Goal: Task Accomplishment & Management: Manage account settings

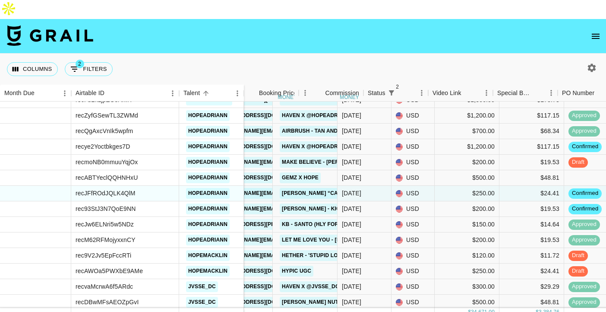
scroll to position [883, 301]
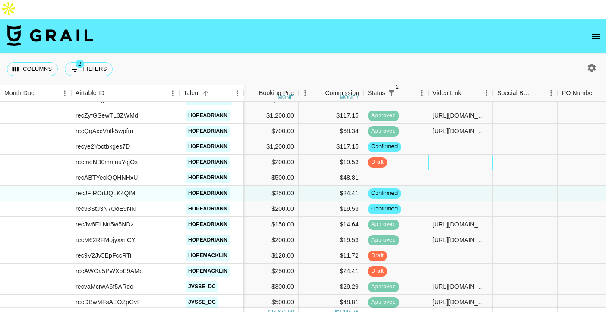
click at [465, 155] on div at bounding box center [460, 163] width 65 height 16
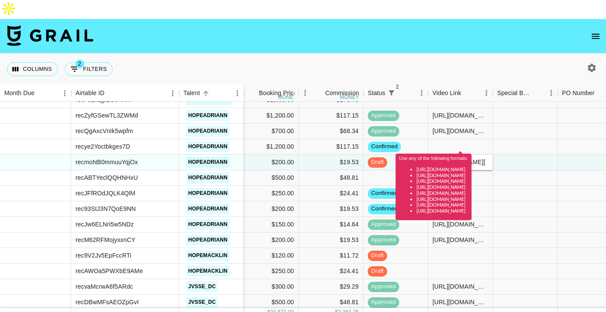
scroll to position [0, 0]
type input "https://www.tiktok.com/@hopeadriann/video/7553391019492920631?is_from_webapp=1&…"
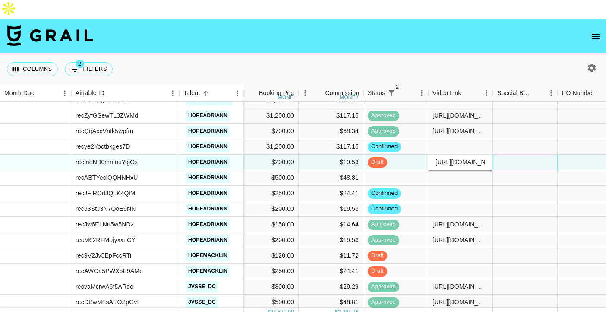
click at [535, 155] on div at bounding box center [525, 163] width 65 height 16
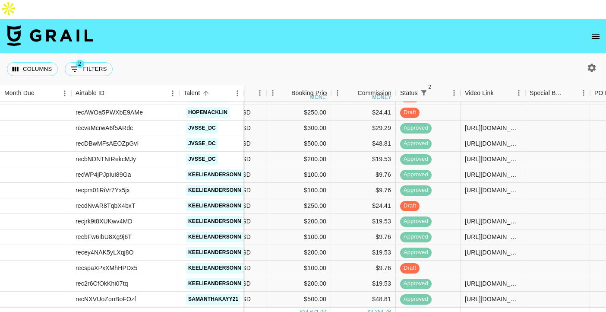
scroll to position [1042, 281]
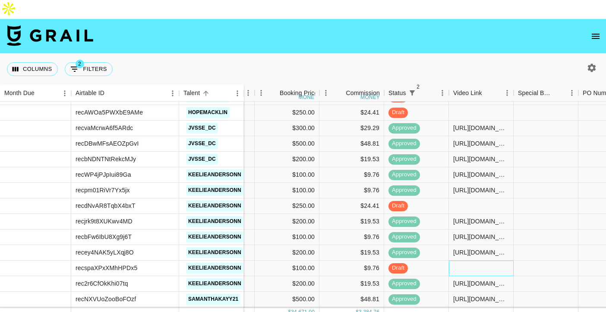
click at [466, 260] on div at bounding box center [481, 268] width 65 height 16
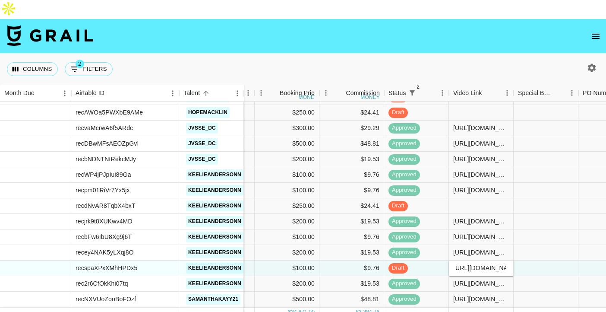
scroll to position [0, 0]
type input "[URL][DOMAIN_NAME]"
click at [553, 260] on div at bounding box center [546, 268] width 65 height 16
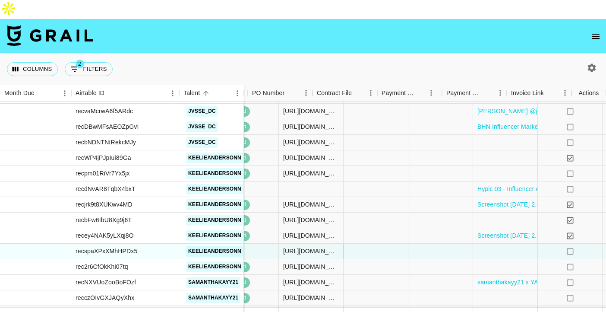
scroll to position [1059, 612]
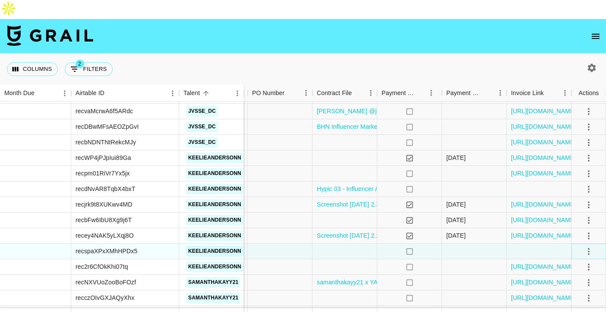
click at [590, 246] on icon "select merge strategy" at bounding box center [589, 251] width 10 height 10
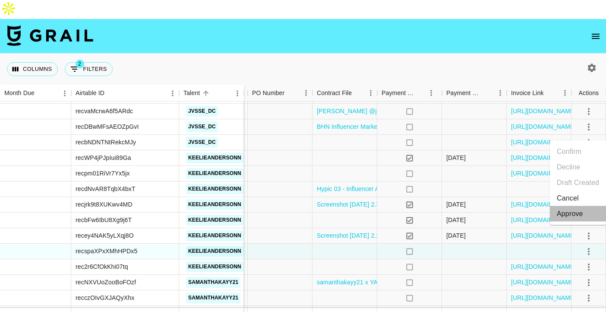
click at [580, 213] on div "Approve" at bounding box center [570, 214] width 26 height 10
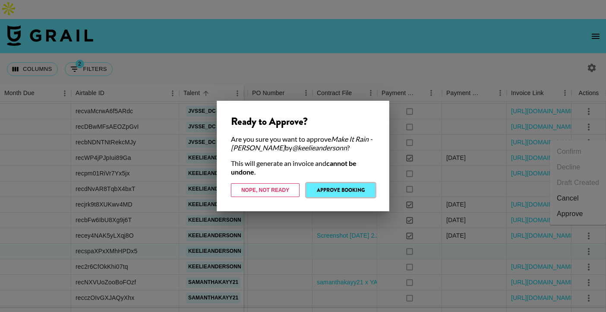
click at [348, 184] on button "Approve Booking" at bounding box center [341, 190] width 69 height 14
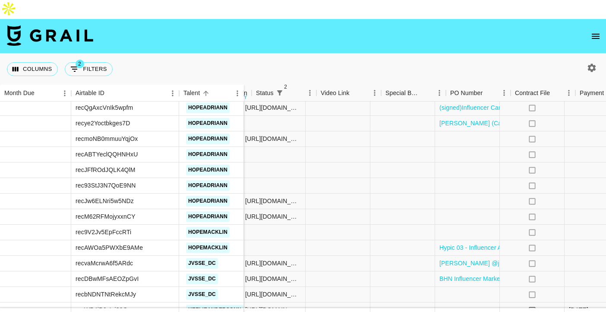
scroll to position [907, 612]
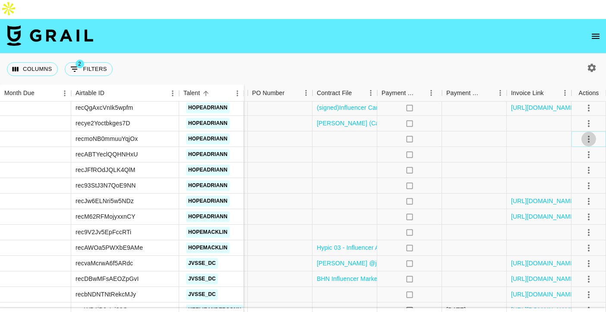
click at [587, 134] on icon "select merge strategy" at bounding box center [589, 139] width 10 height 10
click at [591, 198] on div "Approve" at bounding box center [600, 201] width 26 height 10
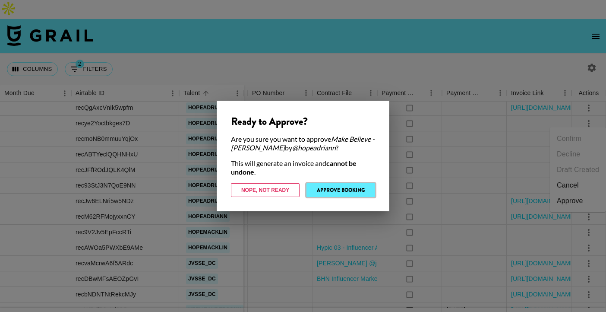
click at [335, 189] on button "Approve Booking" at bounding box center [341, 190] width 69 height 14
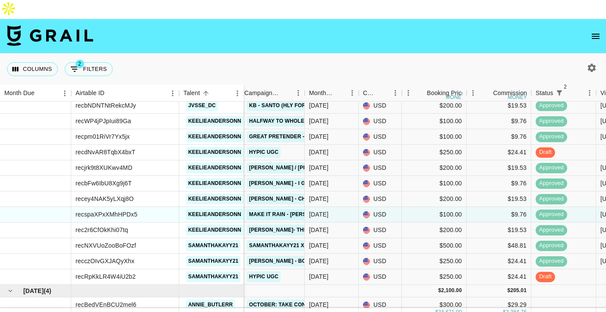
scroll to position [1094, 133]
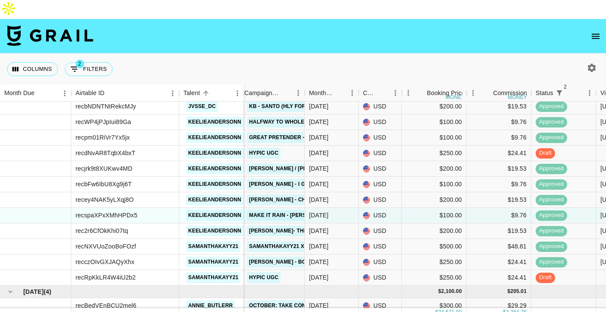
click at [599, 34] on icon "open drawer" at bounding box center [596, 36] width 8 height 5
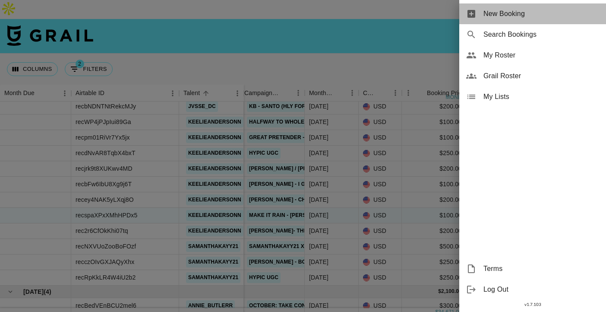
click at [486, 10] on span "New Booking" at bounding box center [542, 14] width 116 height 10
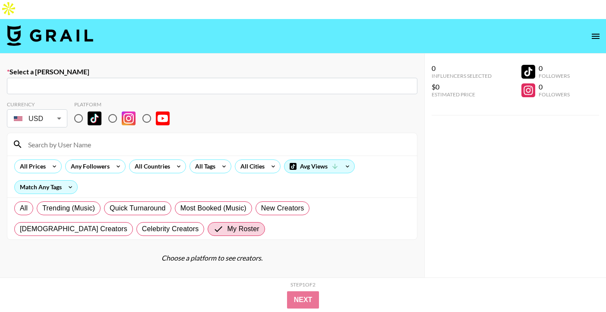
click at [213, 81] on input "text" at bounding box center [212, 86] width 400 height 10
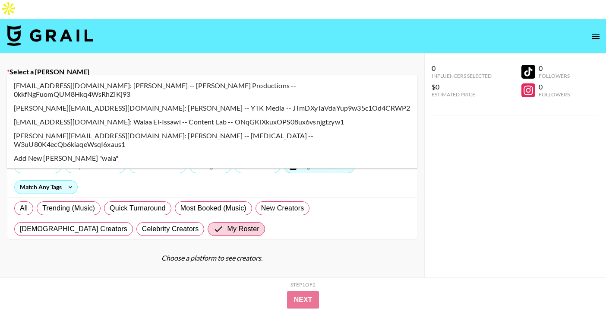
click at [193, 115] on li "walaa@contentlab.xyz: Walaa El-Issawi -- Content Lab -- ONqGKlXkuxOPS08ux6vsnjg…" at bounding box center [212, 122] width 411 height 14
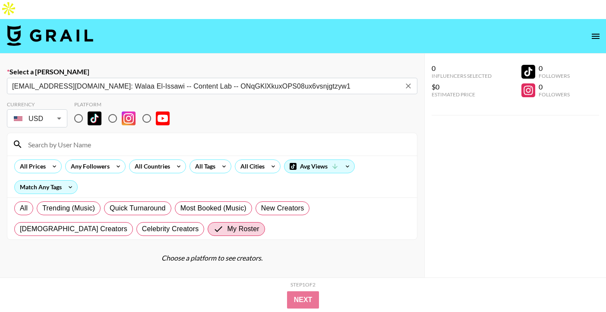
type input "walaa@contentlab.xyz: Walaa El-Issawi -- Content Lab -- ONqGKlXkuxOPS08ux6vsnjg…"
click at [89, 111] on img at bounding box center [95, 118] width 14 height 14
click at [88, 109] on input "radio" at bounding box center [79, 118] width 18 height 18
radio input "true"
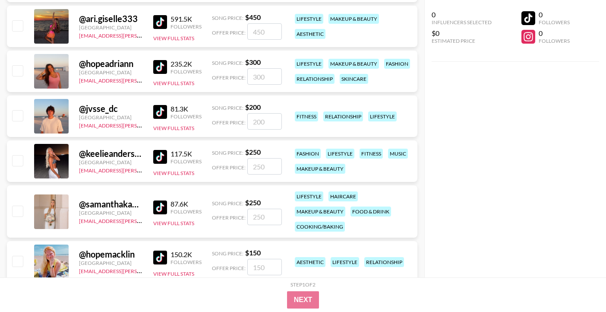
scroll to position [287, 0]
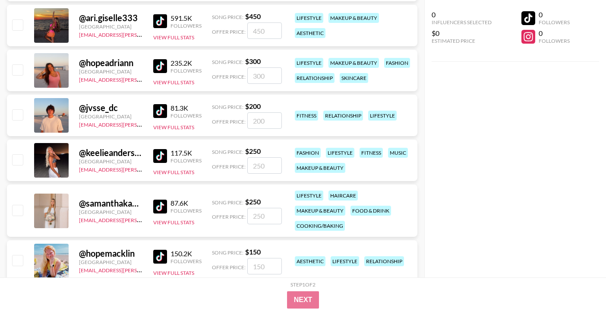
click at [261, 208] on input "number" at bounding box center [264, 216] width 35 height 16
checkbox input "true"
type input "300"
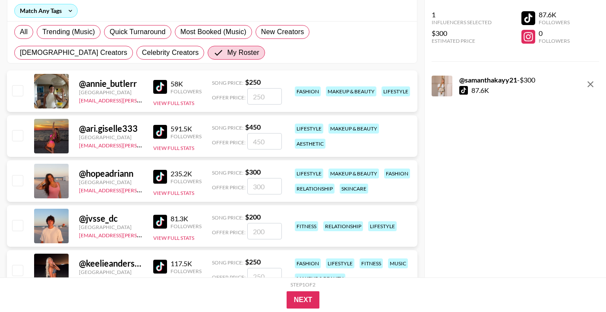
scroll to position [296, 0]
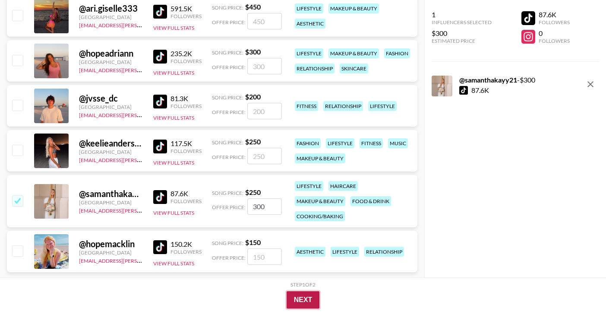
click at [301, 296] on button "Next" at bounding box center [303, 299] width 33 height 17
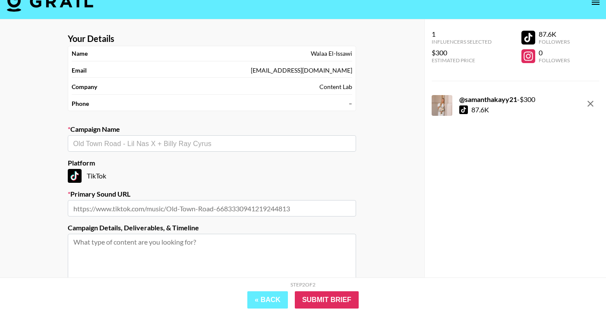
scroll to position [30, 0]
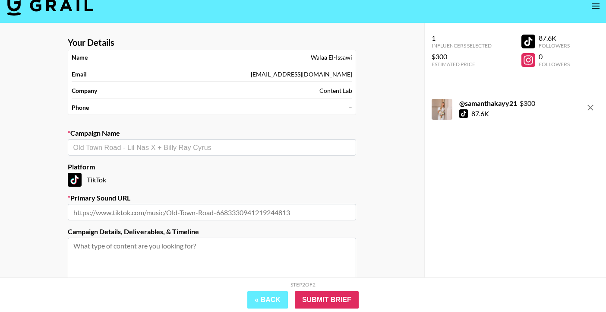
click at [247, 143] on input "text" at bounding box center [212, 148] width 278 height 10
paste input "samanthakayy21 x Bigo 02 UGC Campaign"
click at [202, 150] on li "Add New Campaign: "samanthakayy21 x Bigo 02 UGC Campaign"" at bounding box center [212, 147] width 289 height 14
type input "samanthakayy21 x Bigo 02 UGC Campaign"
click at [194, 204] on input "text" at bounding box center [212, 212] width 289 height 16
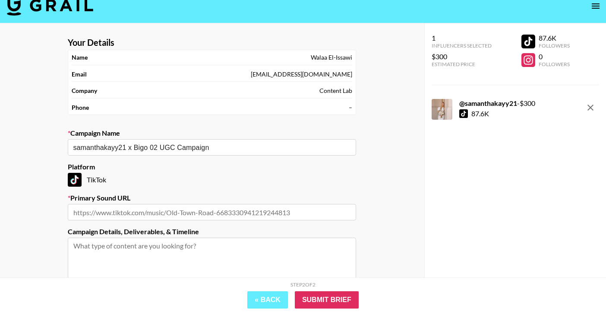
scroll to position [0, 0]
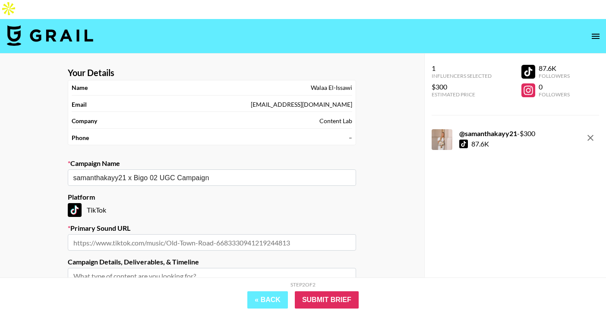
click at [599, 31] on icon "open drawer" at bounding box center [596, 36] width 10 height 10
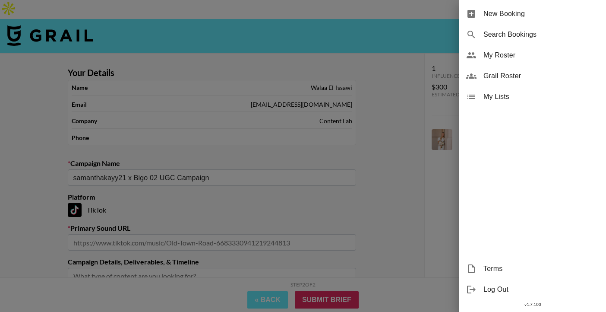
click at [245, 25] on div at bounding box center [303, 156] width 606 height 312
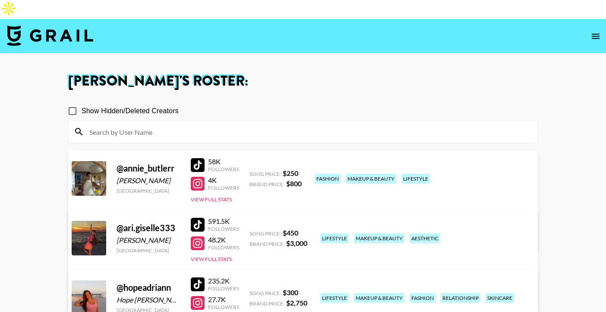
scroll to position [120, 0]
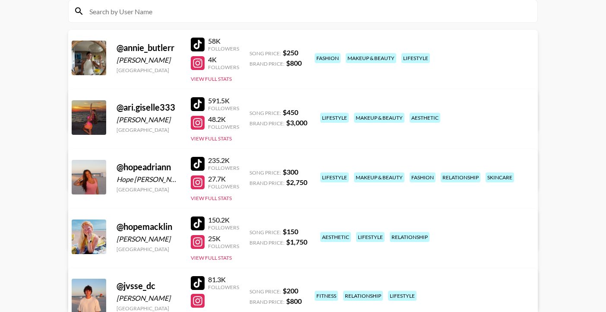
click at [200, 294] on div at bounding box center [198, 301] width 14 height 14
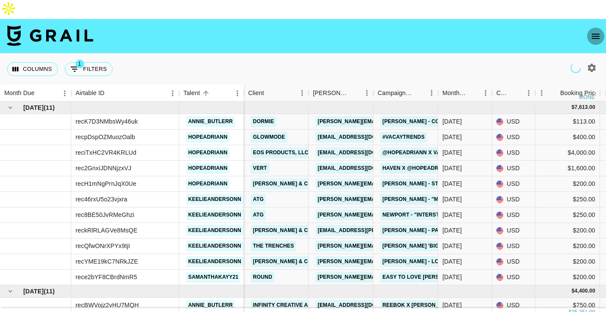
click at [594, 31] on icon "open drawer" at bounding box center [596, 36] width 10 height 10
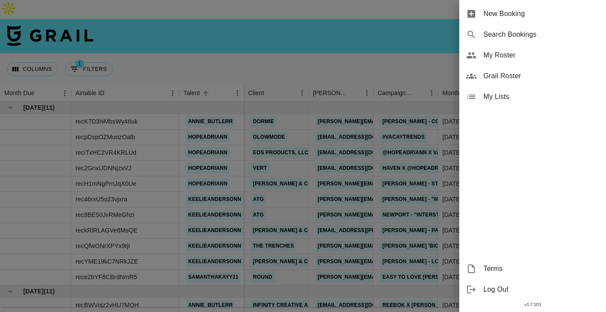
click at [509, 49] on div "My Roster" at bounding box center [533, 55] width 147 height 21
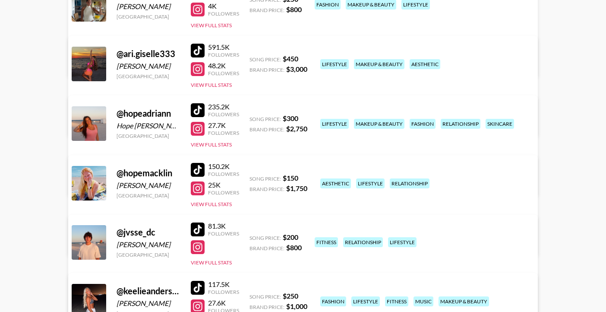
scroll to position [193, 0]
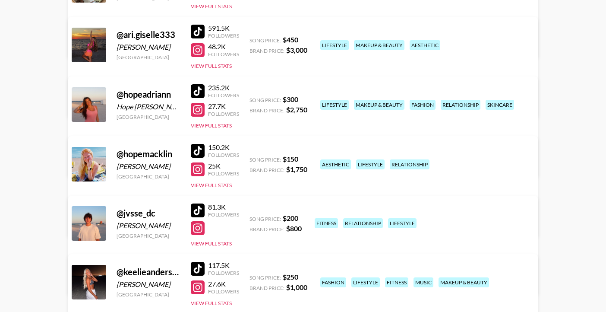
click at [200, 144] on div at bounding box center [198, 151] width 14 height 14
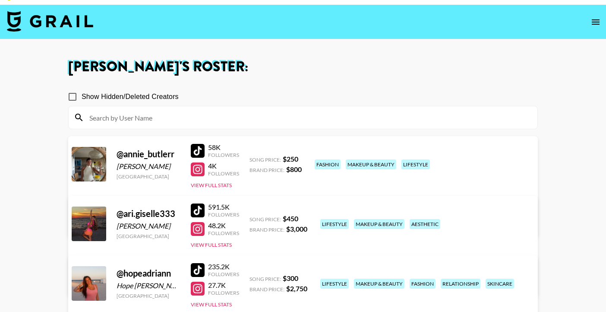
scroll to position [0, 0]
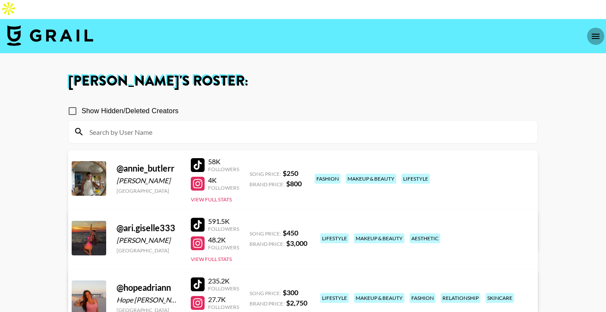
click at [599, 31] on icon "open drawer" at bounding box center [596, 36] width 10 height 10
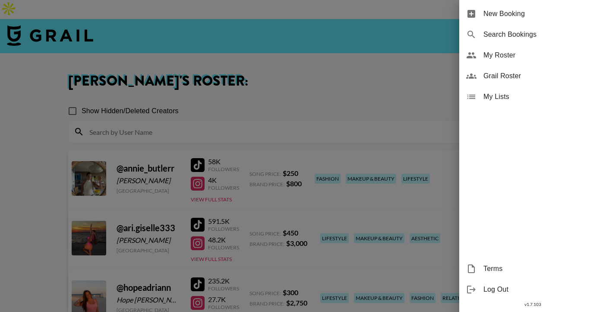
click at [512, 78] on span "Grail Roster" at bounding box center [542, 76] width 116 height 10
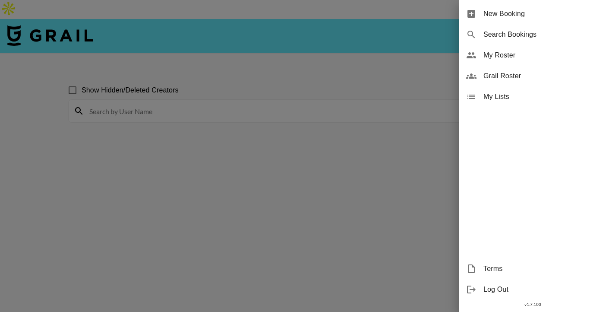
click at [508, 73] on span "Grail Roster" at bounding box center [542, 76] width 116 height 10
click at [497, 71] on span "Grail Roster" at bounding box center [542, 76] width 116 height 10
click at [313, 133] on div at bounding box center [303, 156] width 606 height 312
click at [298, 53] on div at bounding box center [303, 156] width 606 height 312
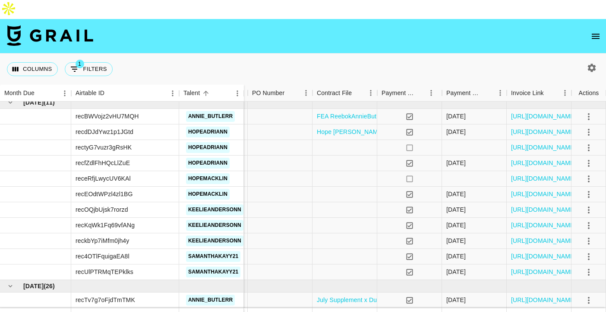
scroll to position [190, 612]
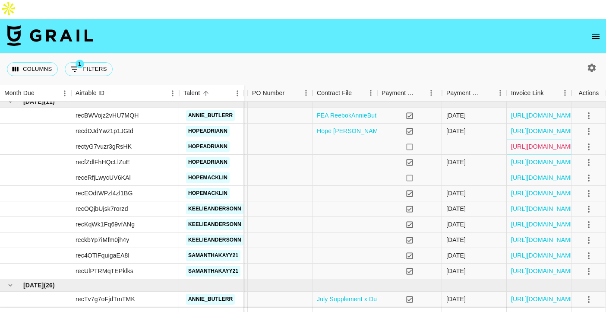
click at [542, 142] on link "https://in.xero.com/7AIIW9Phmfi32DAkL4Ww9eW5nhJulo6jIUecBfzW" at bounding box center [543, 146] width 65 height 9
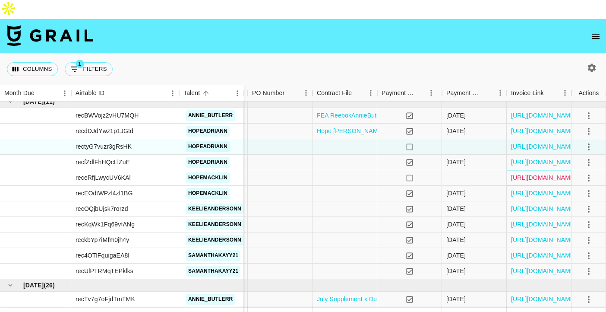
click at [555, 173] on link "https://in.xero.com/oXmrvvGgXkqbiVOd2qrwU4ycz3KFbhnF9uA9h63B" at bounding box center [543, 177] width 65 height 9
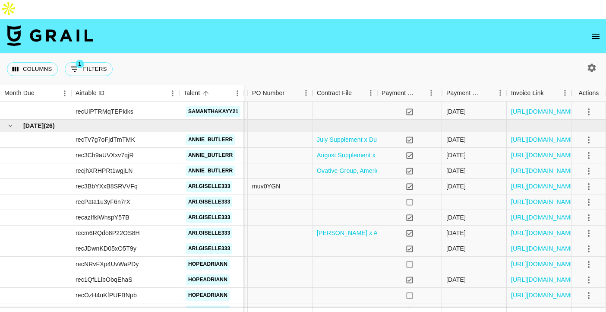
scroll to position [371, 612]
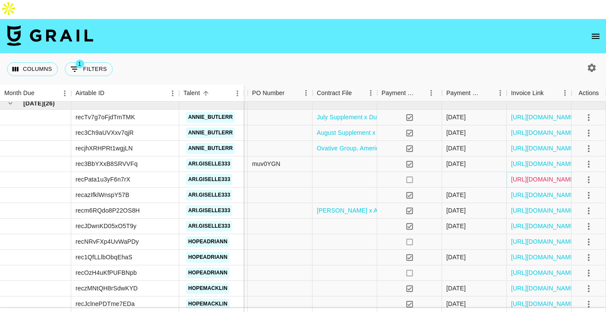
click at [533, 175] on link "https://in.xero.com/Anl5VKvRDJSo8ttG9bjwqxC6bcNyHVskoEY0q71O" at bounding box center [543, 179] width 65 height 9
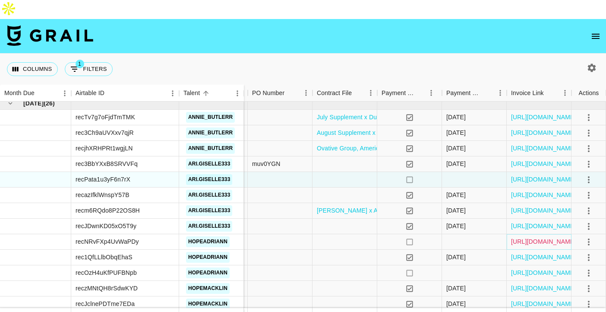
click at [549, 237] on link "https://in.xero.com/N5T7tGI36JHVuD9QEzfapmYdDvDjpZPPDviwmzk3" at bounding box center [543, 241] width 65 height 9
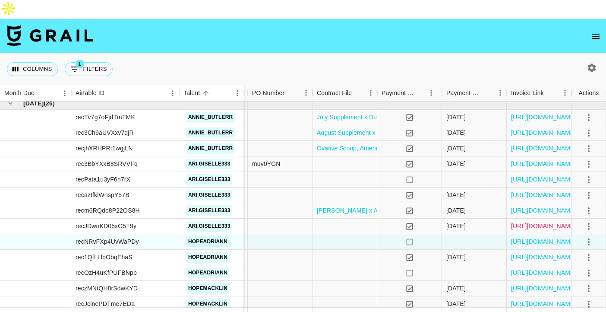
click at [521, 222] on link "https://in.xero.com/1oRZwkIWerGDBSGoH0OUzClXXgQ9ZHqIyeShoDU2" at bounding box center [543, 226] width 65 height 9
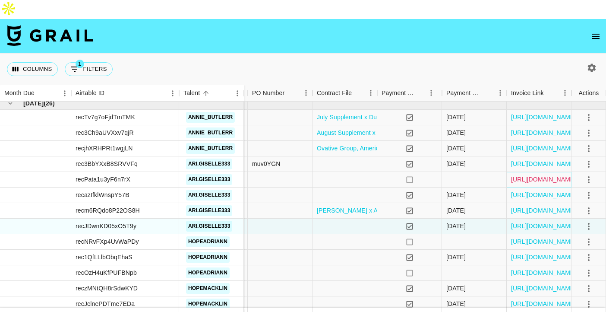
click at [536, 175] on link "https://in.xero.com/Anl5VKvRDJSo8ttG9bjwqxC6bcNyHVskoEY0q71O" at bounding box center [543, 179] width 65 height 9
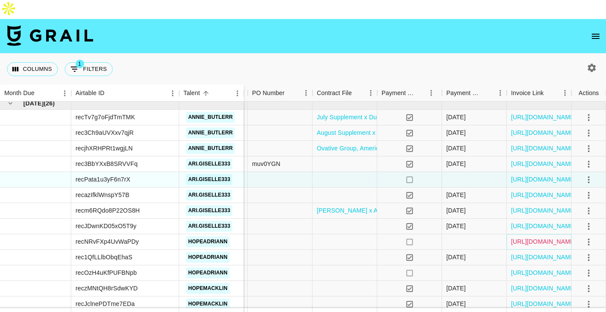
click at [518, 237] on link "https://in.xero.com/N5T7tGI36JHVuD9QEzfapmYdDvDjpZPPDviwmzk3" at bounding box center [543, 241] width 65 height 9
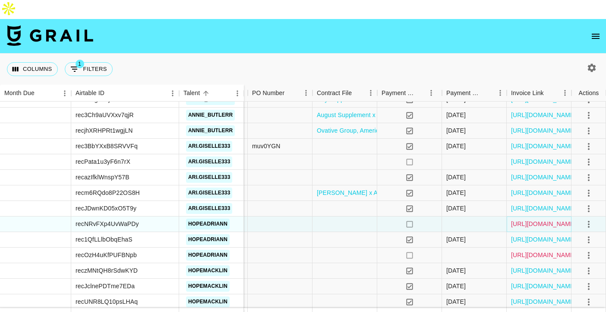
scroll to position [393, 612]
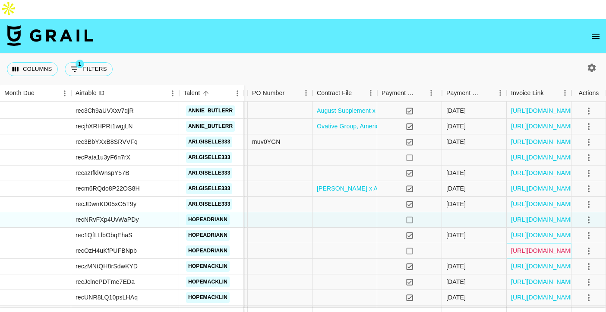
click at [525, 246] on link "https://in.xero.com/5VFVHQzSU1oU3AnSHPzJDmGDMG3ndhYfXg6SkWxL" at bounding box center [543, 250] width 65 height 9
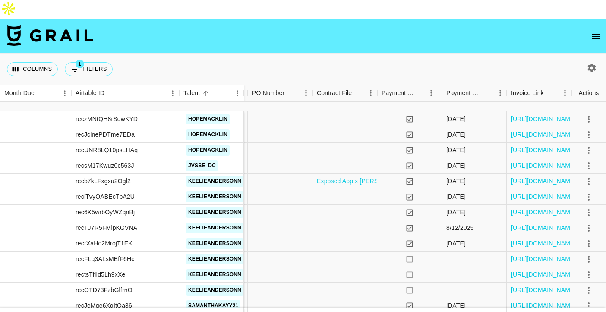
scroll to position [587, 612]
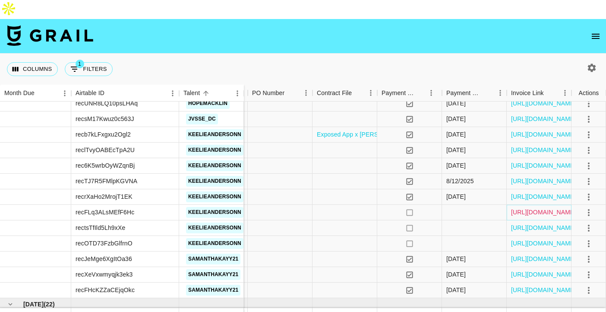
click at [532, 208] on link "https://in.xero.com/oqH3w58EpzHihvMeS5kgE5QqszpIjJWjhqK8ZNDJ" at bounding box center [543, 212] width 65 height 9
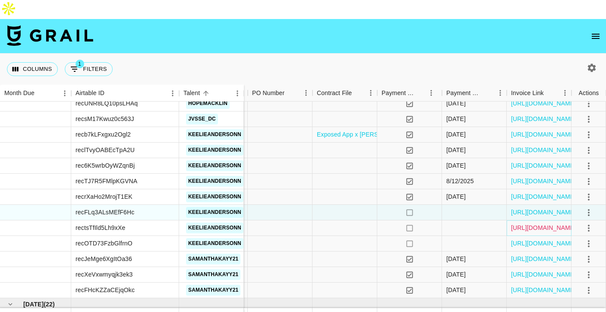
click at [527, 223] on link "https://in.xero.com/PIjBQKOAFhUYeFihOjzeglrSmcQ5O5kRTwbfj0YU" at bounding box center [543, 227] width 65 height 9
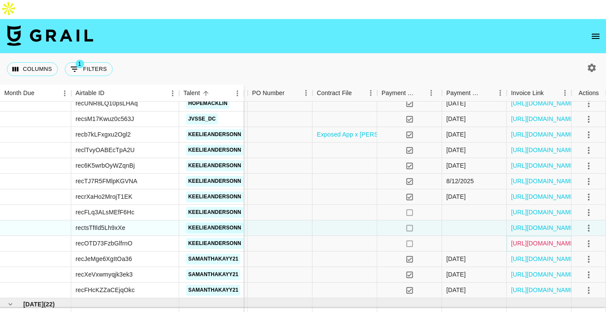
click at [520, 239] on link "https://in.xero.com/T7lGJ5EVKGeZt4LgfCb4LoG6D0jG2826lUZ2Fw2C" at bounding box center [543, 243] width 65 height 9
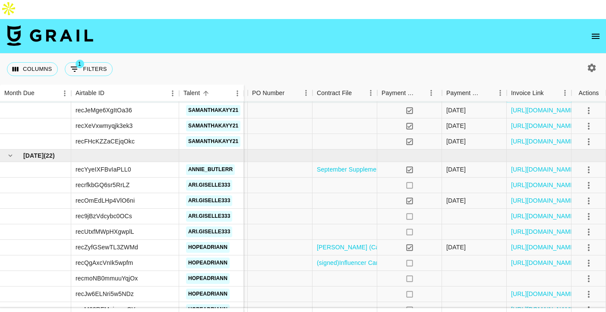
scroll to position [736, 612]
click at [529, 180] on link "https://in.xero.com/51FQ65bv0WAcsU70eCuttVkEx3Sv3AAxxogGAzOc" at bounding box center [543, 184] width 65 height 9
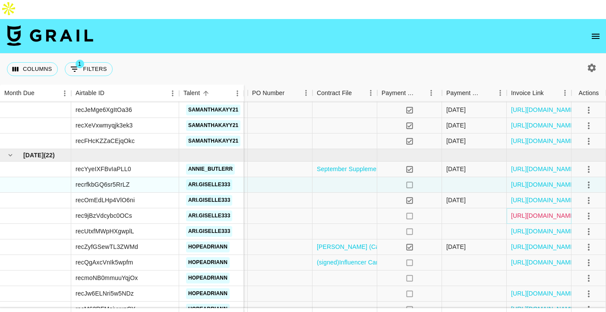
click at [528, 211] on link "https://in.xero.com/t8rGKDDthDi6xTMqHaTG6rhdyoDEmqDS2821ZTYv" at bounding box center [543, 215] width 65 height 9
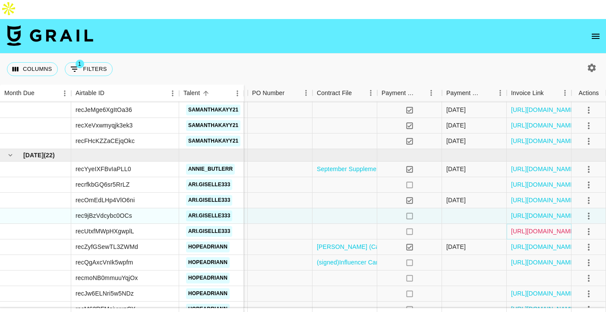
click at [526, 227] on link "https://in.xero.com/c1zFzlqNBULMhADt8KRdDUmYm8gignIU2aPtl00S" at bounding box center [543, 231] width 65 height 9
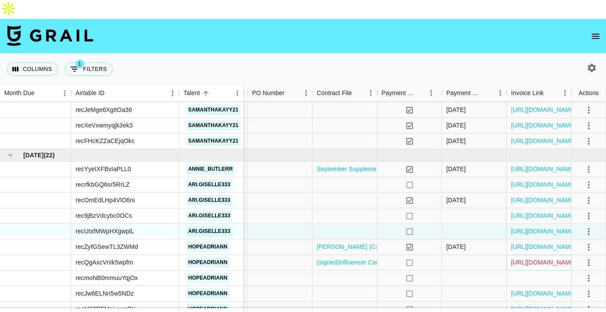
click at [533, 258] on link "https://in.xero.com/jRmMdlZz5mqHFMw1ri9tjxmMzuLUgF4G8zlDaaUB" at bounding box center [543, 262] width 65 height 9
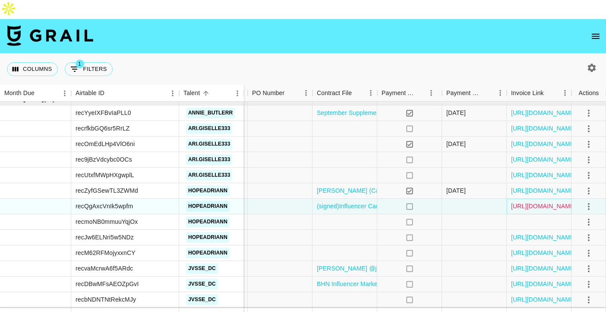
scroll to position [802, 612]
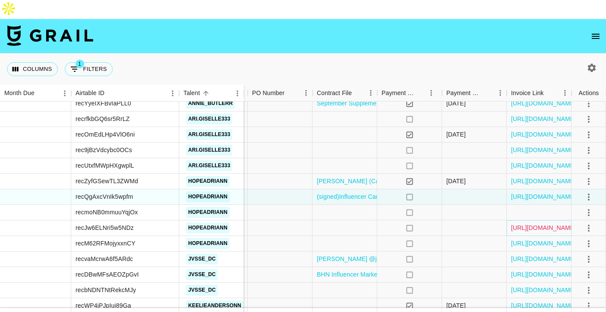
click at [526, 223] on link "https://in.xero.com/1253iPwvE8P0CbFxCUJbtoB7Py9ODMRcP1v2BnaV" at bounding box center [543, 227] width 65 height 9
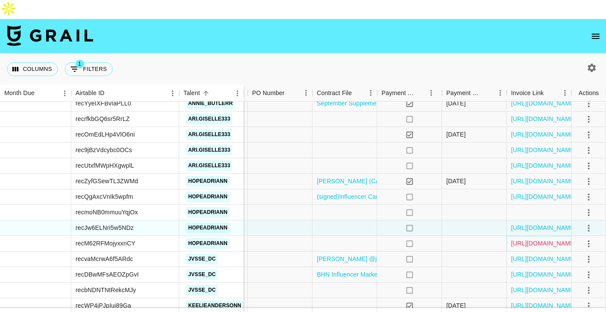
click at [533, 239] on link "https://in.xero.com/BuYDA9sAW7EWclNGKkSyUZNebhWFSNjRChclATov" at bounding box center [543, 243] width 65 height 9
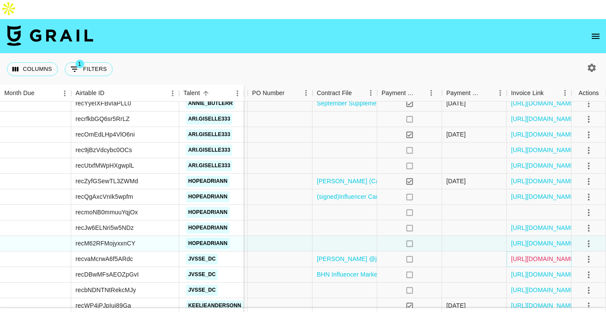
click at [528, 254] on link "https://in.xero.com/f2sarX3e1ubAOkKRO5jxkFzCK4GG0kLNP8czZS8J" at bounding box center [543, 258] width 65 height 9
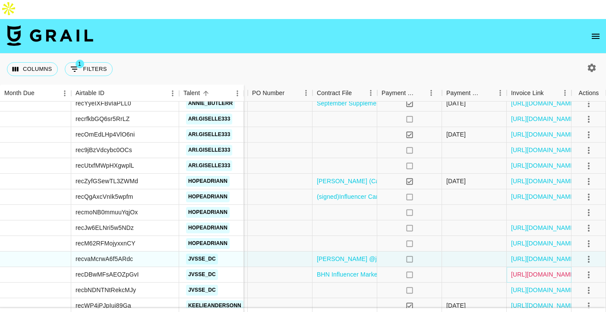
click at [531, 270] on link "https://in.xero.com/7AlbxNkdX43smXrAuLINmNSS1yo7mVRJwD35fpBz" at bounding box center [543, 274] width 65 height 9
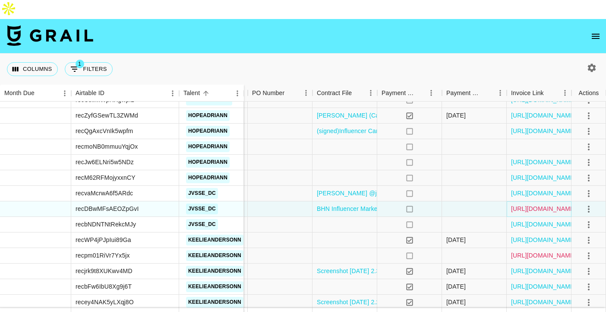
scroll to position [869, 612]
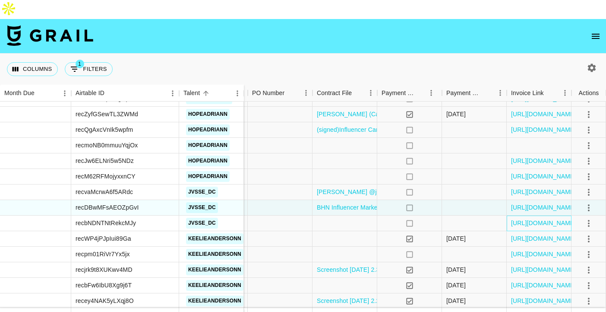
click at [530, 216] on div "https://in.xero.com/yG9vK12960vPIpDp7Olpe5OmtxPZXUKkE0DL5POU" at bounding box center [539, 224] width 65 height 16
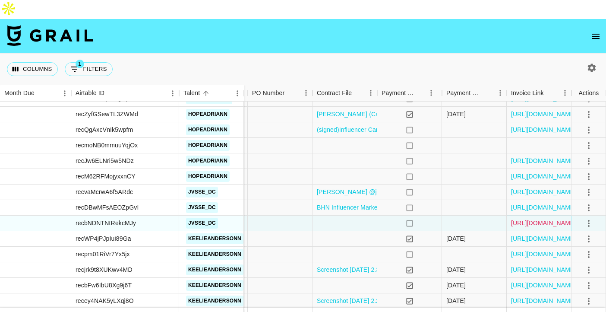
click at [528, 219] on link "https://in.xero.com/yG9vK12960vPIpDp7Olpe5OmtxPZXUKkE0DL5POU" at bounding box center [543, 223] width 65 height 9
click at [538, 234] on link "https://in.xero.com/mty3QTCDLJNzydK5vZYLoaDaKQ9fIuOfJt5hozg0" at bounding box center [543, 238] width 65 height 9
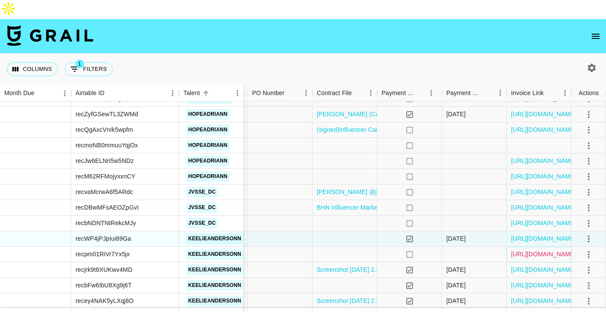
click at [544, 250] on link "https://in.xero.com/Anr2Ik9ytEhm1DB5pgbeJPtUda9NHm8v16I1FZVi" at bounding box center [543, 254] width 65 height 9
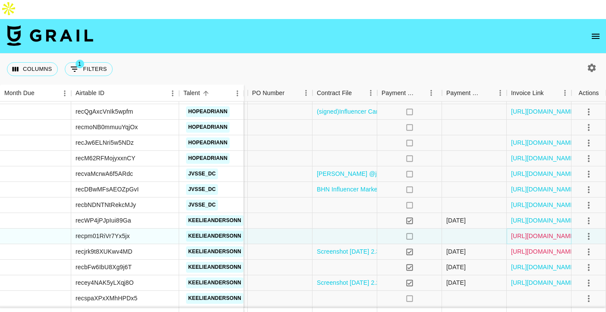
scroll to position [907, 612]
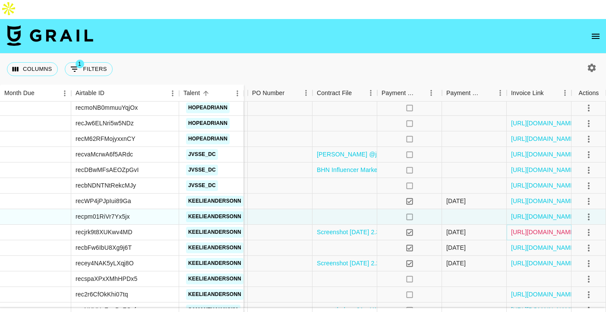
click at [529, 228] on link "https://in.xero.com/Ls6DFabbsoVRpPQtLf8o4YkVignaF4vyD1FMVTDq" at bounding box center [543, 232] width 65 height 9
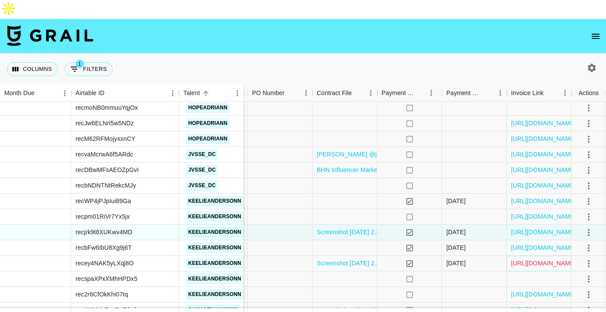
click at [523, 259] on link "https://in.xero.com/VDkfrsDaawXHDCTi0xQdgRgEEZMneTlDHIgt4ZxI" at bounding box center [543, 263] width 65 height 9
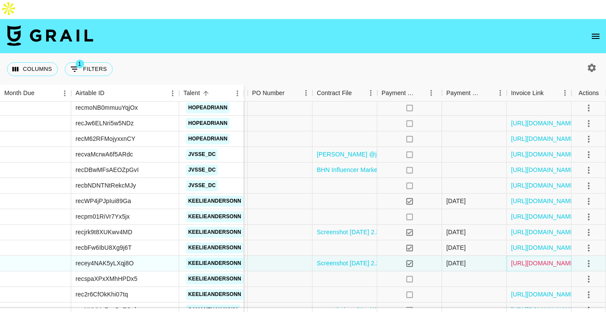
scroll to position [932, 612]
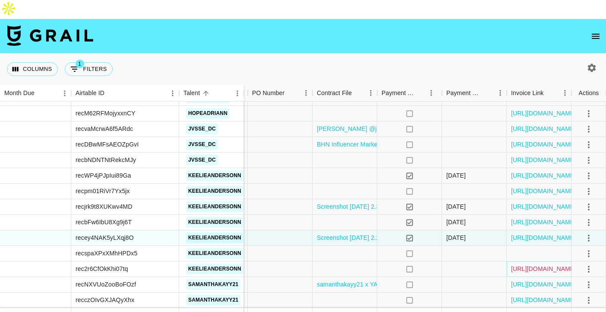
click at [524, 264] on link "https://in.xero.com/f9k0IBv3XAj5hD1yRfUMxBcqJUDx8U8eUxa4FTmB" at bounding box center [543, 268] width 65 height 9
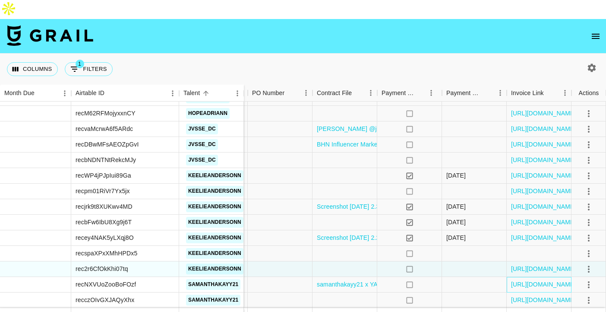
click at [555, 277] on div "https://in.xero.com/4ACUpdqfp6CkRRLikQCMcM3znYKCxuhLLXrUbMUU" at bounding box center [539, 285] width 65 height 16
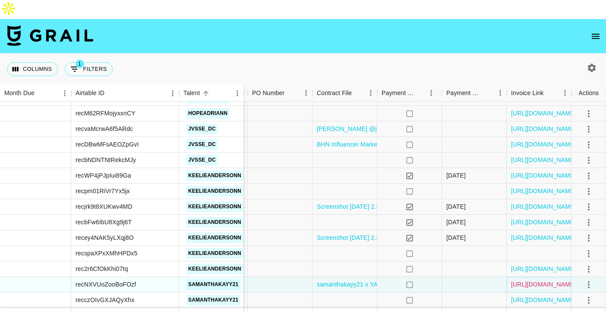
click at [554, 280] on link "https://in.xero.com/4ACUpdqfp6CkRRLikQCMcM3znYKCxuhLLXrUbMUU" at bounding box center [543, 284] width 65 height 9
click at [529, 295] on link "https://in.xero.com/kNoTb7Z0TdF6QQMAj12aX7Tdd2NPIAB5SRZVIip9" at bounding box center [543, 299] width 65 height 9
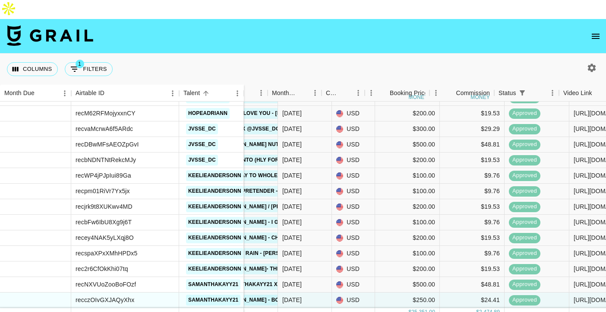
scroll to position [932, 183]
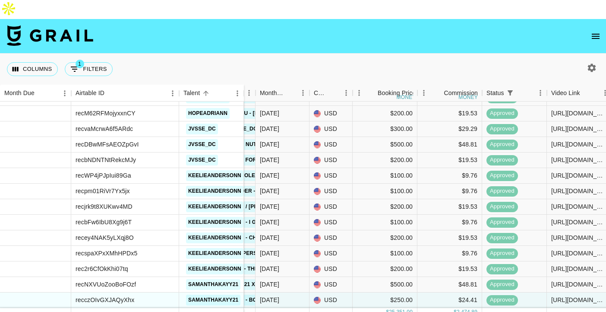
click at [588, 63] on icon "button" at bounding box center [592, 68] width 10 height 10
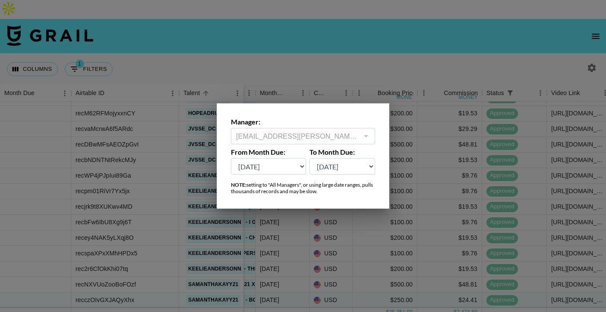
click at [281, 167] on select "Sep '26 Aug '26 Jul '26 Jun '26 May '26 Apr '26 Mar '26 Feb '26 Jan '26 Dec '25…" at bounding box center [268, 166] width 75 height 16
select select "Feb '25"
click at [231, 158] on select "Sep '26 Aug '26 Jul '26 Jun '26 May '26 Apr '26 Mar '26 Feb '26 Jan '26 Dec '25…" at bounding box center [268, 166] width 75 height 16
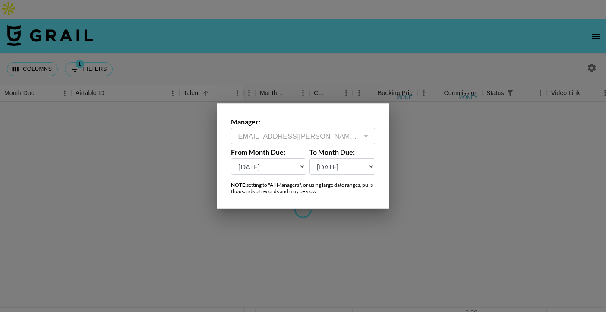
scroll to position [0, 183]
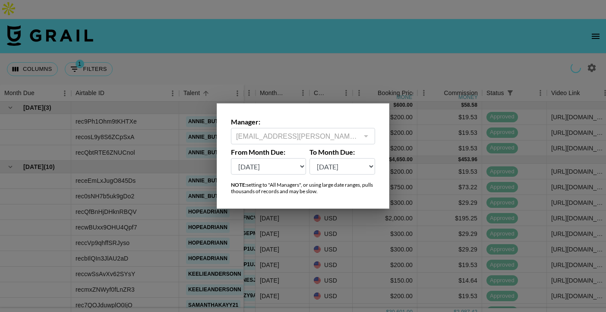
click at [437, 148] on div at bounding box center [303, 156] width 606 height 312
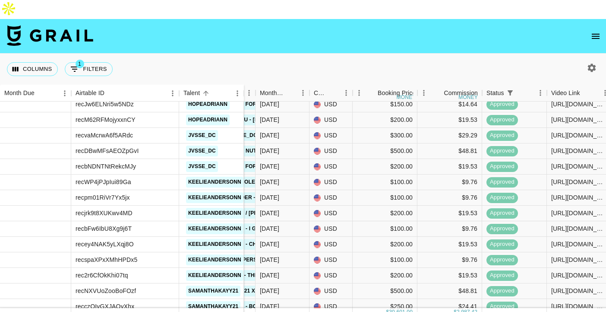
scroll to position [1159, 183]
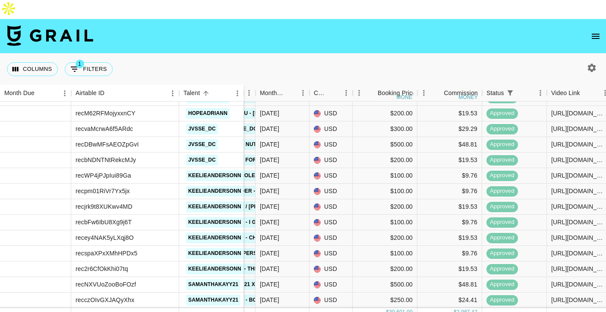
click at [590, 63] on icon "button" at bounding box center [592, 67] width 8 height 8
select select "Feb '25"
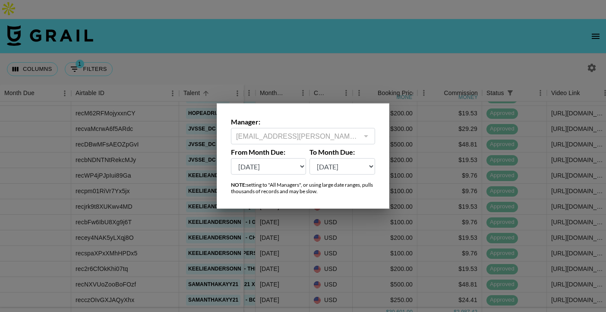
click at [339, 165] on select "Sep '26 Aug '26 Jul '26 Jun '26 May '26 Apr '26 Mar '26 Feb '26 Jan '26 Dec '25…" at bounding box center [343, 166] width 66 height 16
select select "Sep '26"
click at [310, 158] on select "Sep '26 Aug '26 Jul '26 Jun '26 May '26 Apr '26 Mar '26 Feb '26 Jan '26 Dec '25…" at bounding box center [343, 166] width 66 height 16
click at [408, 149] on div at bounding box center [303, 156] width 606 height 312
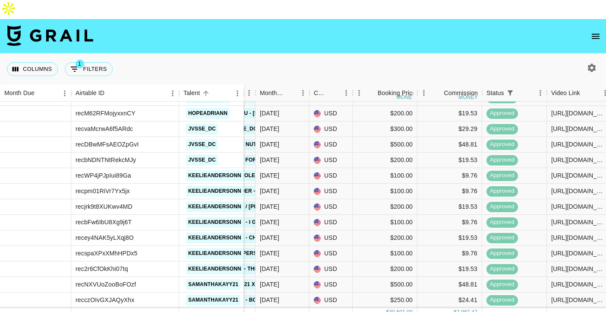
click at [593, 63] on icon "button" at bounding box center [592, 67] width 8 height 8
select select "Feb '25"
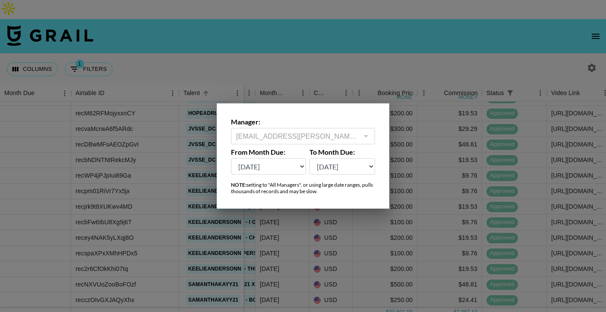
click at [333, 169] on select "Sep '26 Aug '26 Jul '26 Jun '26 May '26 Apr '26 Mar '26 Feb '26 Jan '26 Dec '25…" at bounding box center [343, 166] width 66 height 16
click at [310, 158] on select "Sep '26 Aug '26 Jul '26 Jun '26 May '26 Apr '26 Mar '26 Feb '26 Jan '26 Dec '25…" at bounding box center [343, 166] width 66 height 16
click at [352, 173] on select "Sep '26 Aug '26 Jul '26 Jun '26 May '26 Apr '26 Mar '26 Feb '26 Jan '26 Dec '25…" at bounding box center [343, 166] width 66 height 16
select select "Sep '26"
click at [310, 158] on select "Sep '26 Aug '26 Jul '26 Jun '26 May '26 Apr '26 Mar '26 Feb '26 Jan '26 Dec '25…" at bounding box center [343, 166] width 66 height 16
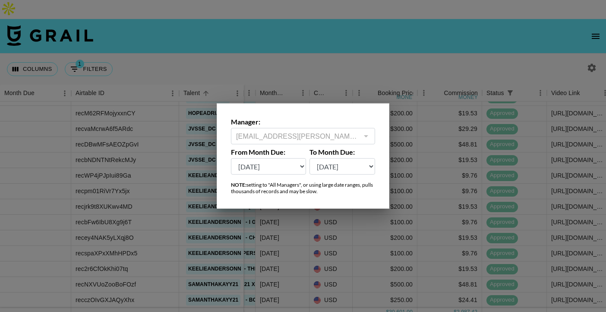
click at [405, 214] on div at bounding box center [303, 156] width 606 height 312
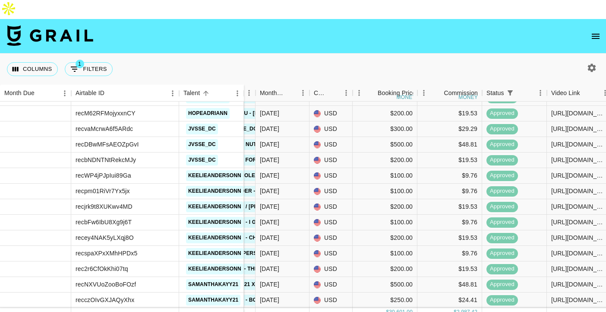
click at [587, 63] on icon "button" at bounding box center [592, 68] width 10 height 10
select select "Feb '25"
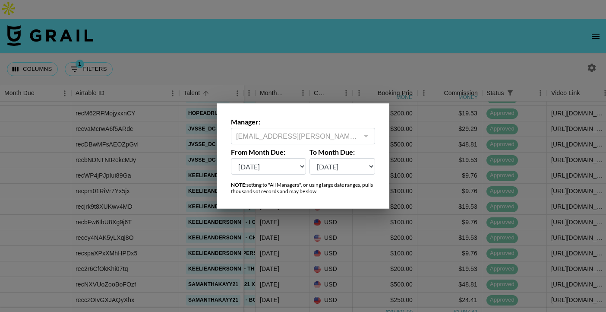
click at [350, 167] on select "Sep '26 Aug '26 Jul '26 Jun '26 May '26 Apr '26 Mar '26 Feb '26 Jan '26 Dec '25…" at bounding box center [343, 166] width 66 height 16
select select "Sep '26"
click at [310, 158] on select "Sep '26 Aug '26 Jul '26 Jun '26 May '26 Apr '26 Mar '26 Feb '26 Jan '26 Dec '25…" at bounding box center [343, 166] width 66 height 16
click at [339, 229] on div at bounding box center [303, 156] width 606 height 312
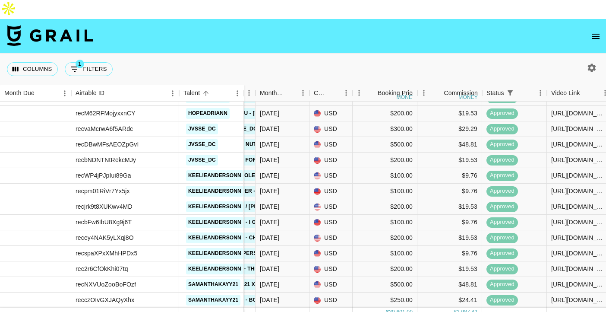
click at [593, 63] on icon "button" at bounding box center [592, 67] width 8 height 8
select select "Feb '25"
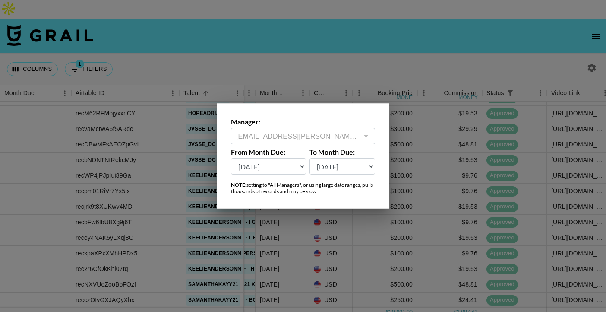
click at [358, 165] on select "Sep '26 Aug '26 Jul '26 Jun '26 May '26 Apr '26 Mar '26 Feb '26 Jan '26 Dec '25…" at bounding box center [343, 166] width 66 height 16
select select "Sep '26"
click at [310, 158] on select "Sep '26 Aug '26 Jul '26 Jun '26 May '26 Apr '26 Mar '26 Feb '26 Jan '26 Dec '25…" at bounding box center [343, 166] width 66 height 16
click at [283, 171] on select "Sep '26 Aug '26 Jul '26 Jun '26 May '26 Apr '26 Mar '26 Feb '26 Jan '26 Dec '25…" at bounding box center [268, 166] width 75 height 16
click at [231, 158] on select "Sep '26 Aug '26 Jul '26 Jun '26 May '26 Apr '26 Mar '26 Feb '26 Jan '26 Dec '25…" at bounding box center [268, 166] width 75 height 16
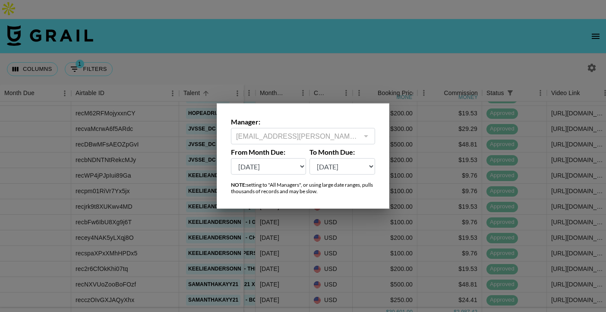
click at [331, 171] on select "Sep '26 Aug '26 Jul '26 Jun '26 May '26 Apr '26 Mar '26 Feb '26 Jan '26 Dec '25…" at bounding box center [343, 166] width 66 height 16
click at [310, 158] on select "Sep '26 Aug '26 Jul '26 Jun '26 May '26 Apr '26 Mar '26 Feb '26 Jan '26 Dec '25…" at bounding box center [343, 166] width 66 height 16
click at [323, 214] on div at bounding box center [303, 156] width 606 height 312
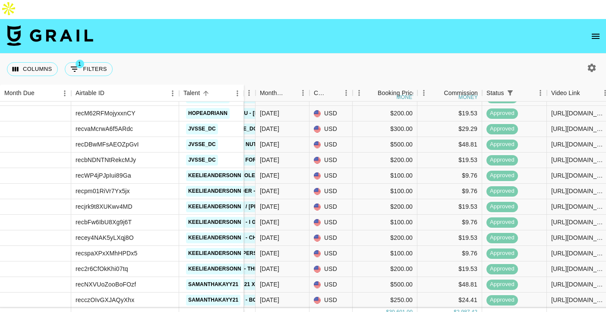
click at [590, 63] on icon "button" at bounding box center [592, 68] width 10 height 10
select select "Feb '25"
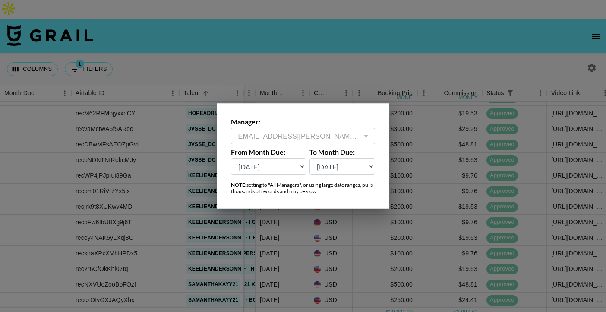
click at [438, 55] on div at bounding box center [303, 156] width 606 height 312
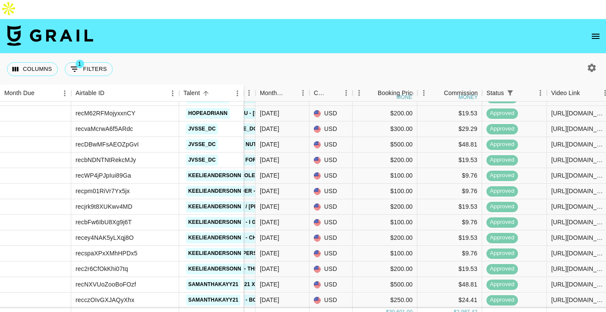
click at [592, 34] on icon "open drawer" at bounding box center [596, 36] width 8 height 5
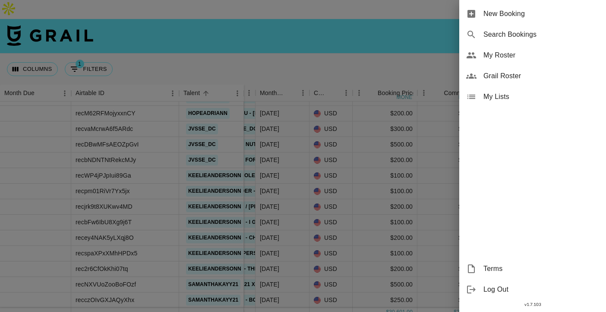
click at [326, 133] on div at bounding box center [303, 156] width 606 height 312
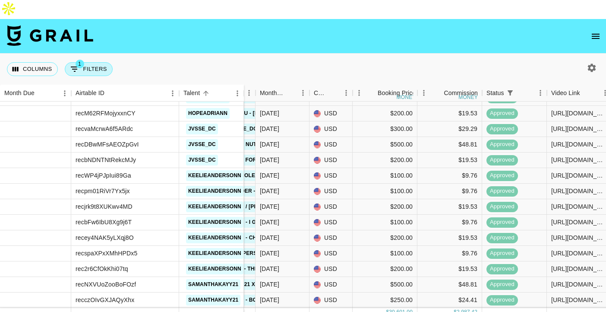
click at [80, 60] on span "1" at bounding box center [80, 64] width 9 height 9
select select "status"
select select "approved"
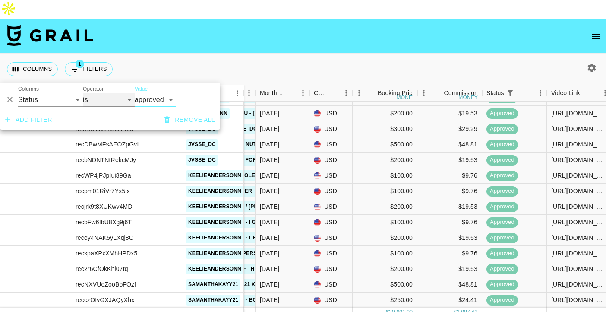
click at [104, 99] on select "is is not is any of is not any of" at bounding box center [109, 100] width 52 height 14
select select "not"
click at [83, 93] on select "is is not is any of is not any of" at bounding box center [109, 100] width 52 height 14
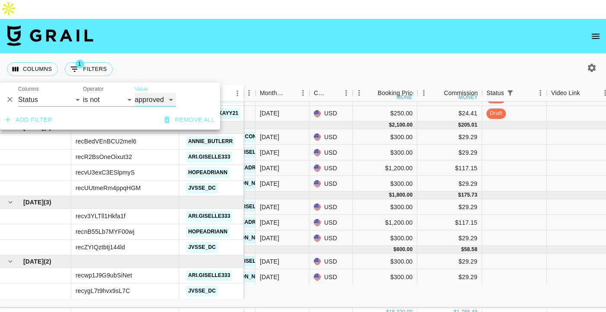
click at [154, 101] on select "confirmed declined draft posted approved cancelled badDebt" at bounding box center [155, 100] width 41 height 14
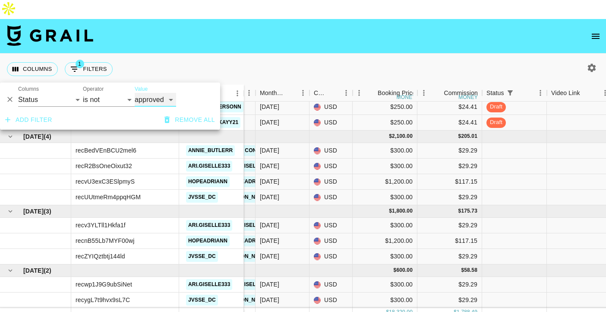
select select "declined"
click at [135, 93] on select "confirmed declined draft posted approved cancelled badDebt" at bounding box center [155, 100] width 41 height 14
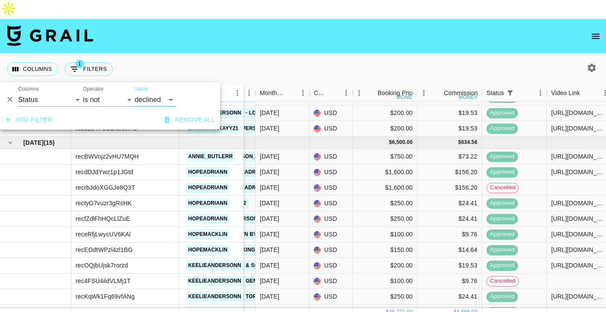
click at [38, 122] on button "Add filter" at bounding box center [29, 120] width 54 height 16
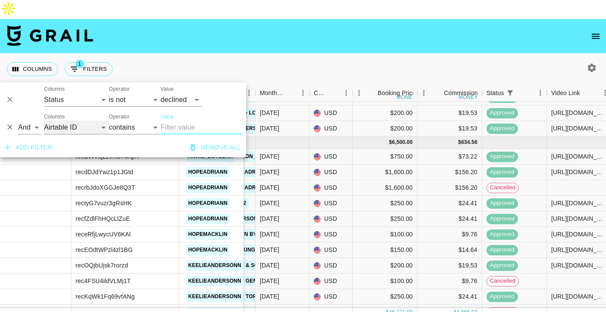
click at [66, 126] on select "Airtable ID Talent Grail Platform ID Manager Client Booker Campaign (Type) Date…" at bounding box center [76, 127] width 65 height 14
select select "status"
click at [44, 120] on select "Airtable ID Talent Grail Platform ID Manager Client Booker Campaign (Type) Date…" at bounding box center [76, 127] width 65 height 14
click at [111, 127] on select "is is not is any of is not any of" at bounding box center [135, 127] width 52 height 14
select select "not"
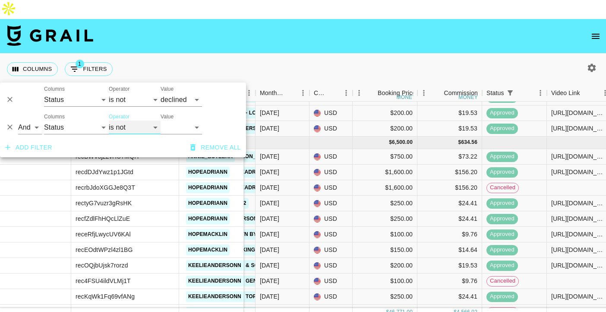
click at [109, 120] on select "is is not is any of is not any of" at bounding box center [135, 127] width 52 height 14
click at [171, 126] on select "confirmed declined draft posted approved cancelled badDebt" at bounding box center [181, 127] width 41 height 14
select select "cancelled"
click at [161, 120] on select "confirmed declined draft posted approved cancelled badDebt" at bounding box center [181, 127] width 41 height 14
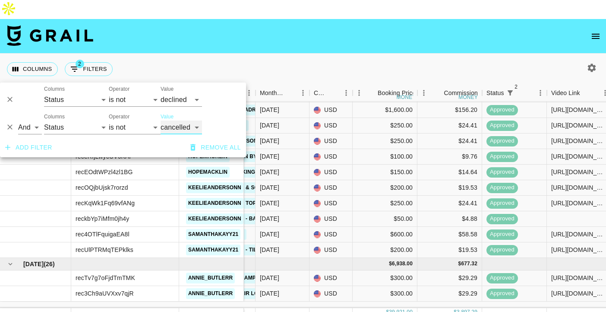
scroll to position [376, 183]
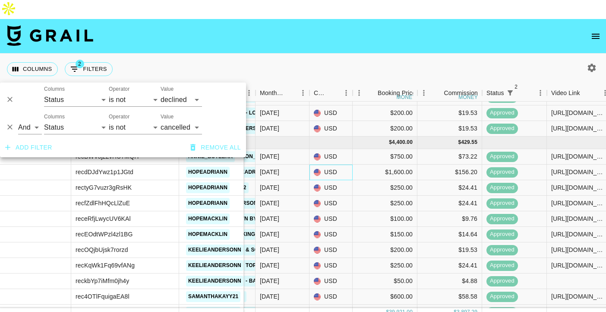
click at [337, 165] on div "USD" at bounding box center [331, 173] width 43 height 16
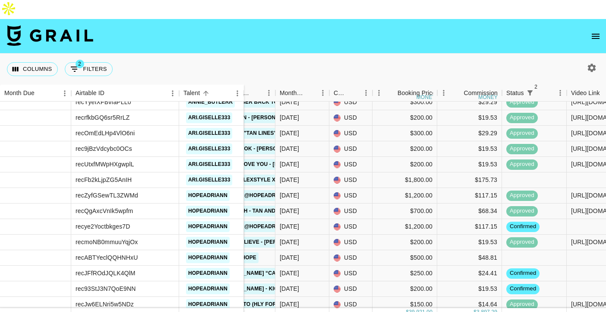
scroll to position [1032, 163]
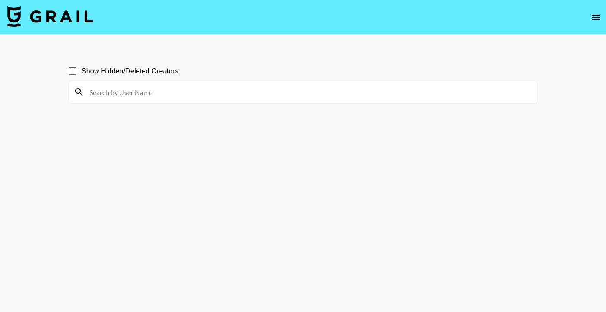
click at [178, 89] on input at bounding box center [308, 92] width 448 height 14
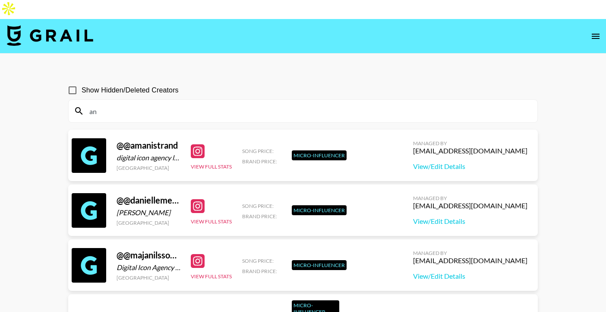
type input "a"
